Goal: Complete application form

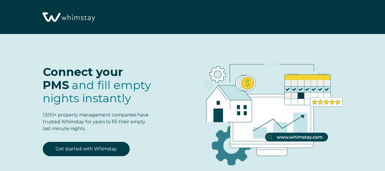
select select "IN"
select select "Standard"
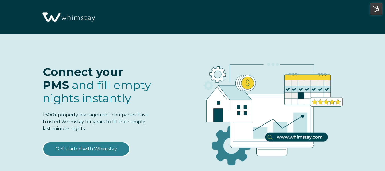
click at [95, 146] on link "Get started with Whimstay" at bounding box center [86, 149] width 87 height 14
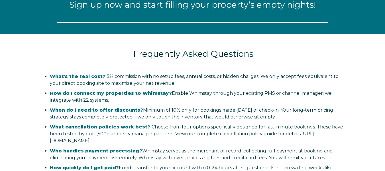
select select "IN"
select select "Standard"
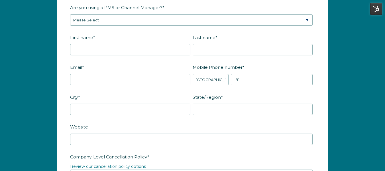
scroll to position [742, 0]
